Goal: Obtain resource: Download file/media

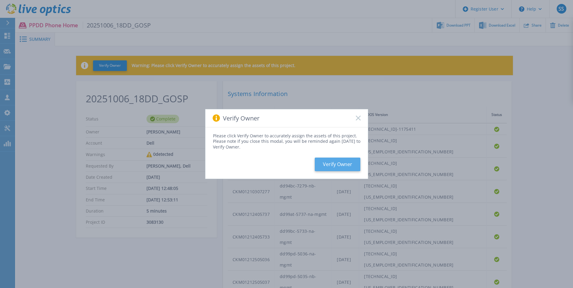
click at [340, 164] on button "Verify Owner" at bounding box center [338, 165] width 46 height 14
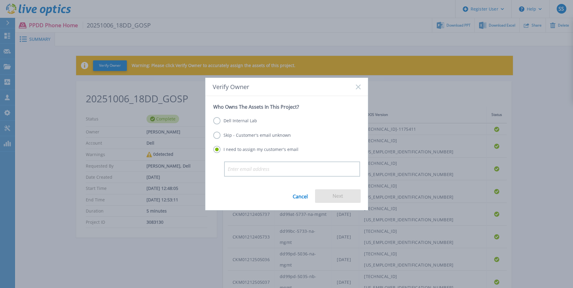
click at [222, 121] on label "Dell Internal Lab" at bounding box center [235, 120] width 44 height 7
click at [0, 0] on input "Dell Internal Lab" at bounding box center [0, 0] width 0 height 0
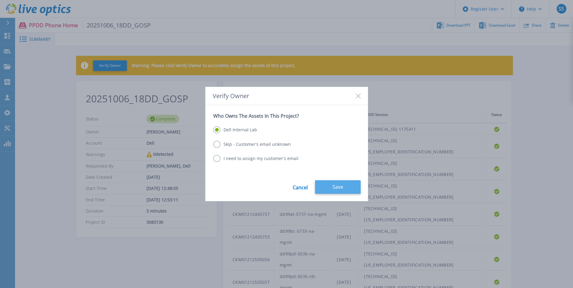
click at [352, 184] on button "Save" at bounding box center [338, 187] width 46 height 14
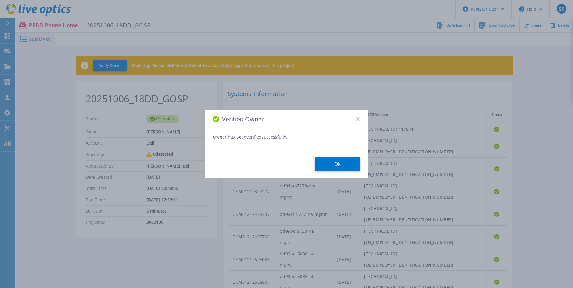
click at [333, 157] on div "Owner has been verified successfully. Ok" at bounding box center [287, 152] width 163 height 37
click at [331, 162] on button "Ok" at bounding box center [338, 165] width 46 height 14
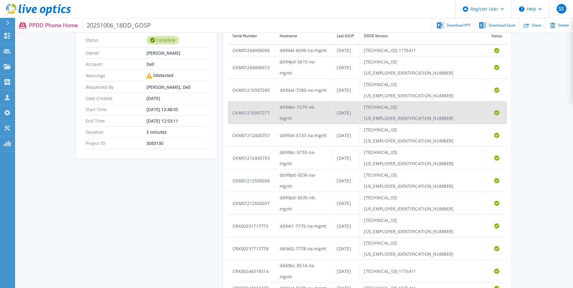
scroll to position [72, 0]
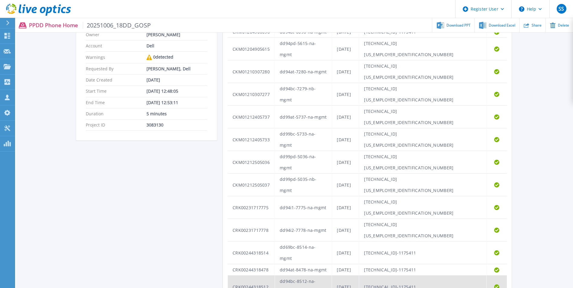
click at [272, 276] on td "CRK00244318512" at bounding box center [251, 287] width 47 height 23
click at [257, 276] on td "CRK00244318512" at bounding box center [251, 287] width 47 height 23
click at [253, 276] on td "CRK00244318512" at bounding box center [251, 287] width 47 height 23
click at [473, 276] on td "[TECHNICAL_ID]-1175411" at bounding box center [423, 287] width 128 height 23
click at [495, 285] on icon at bounding box center [497, 287] width 5 height 5
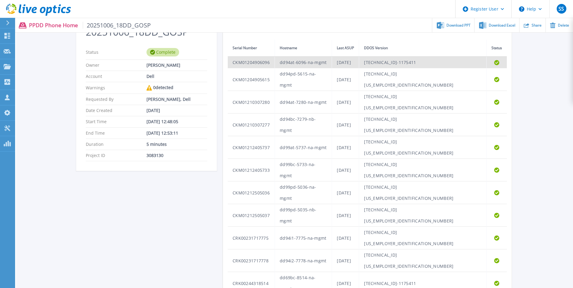
scroll to position [0, 0]
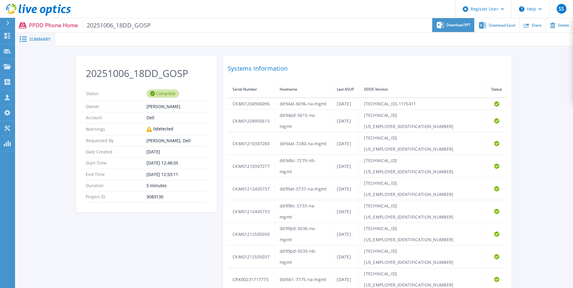
click at [463, 27] on span "Download PPT" at bounding box center [459, 25] width 24 height 4
click at [460, 26] on span "Download PPT" at bounding box center [459, 25] width 24 height 4
